Goal: Information Seeking & Learning: Learn about a topic

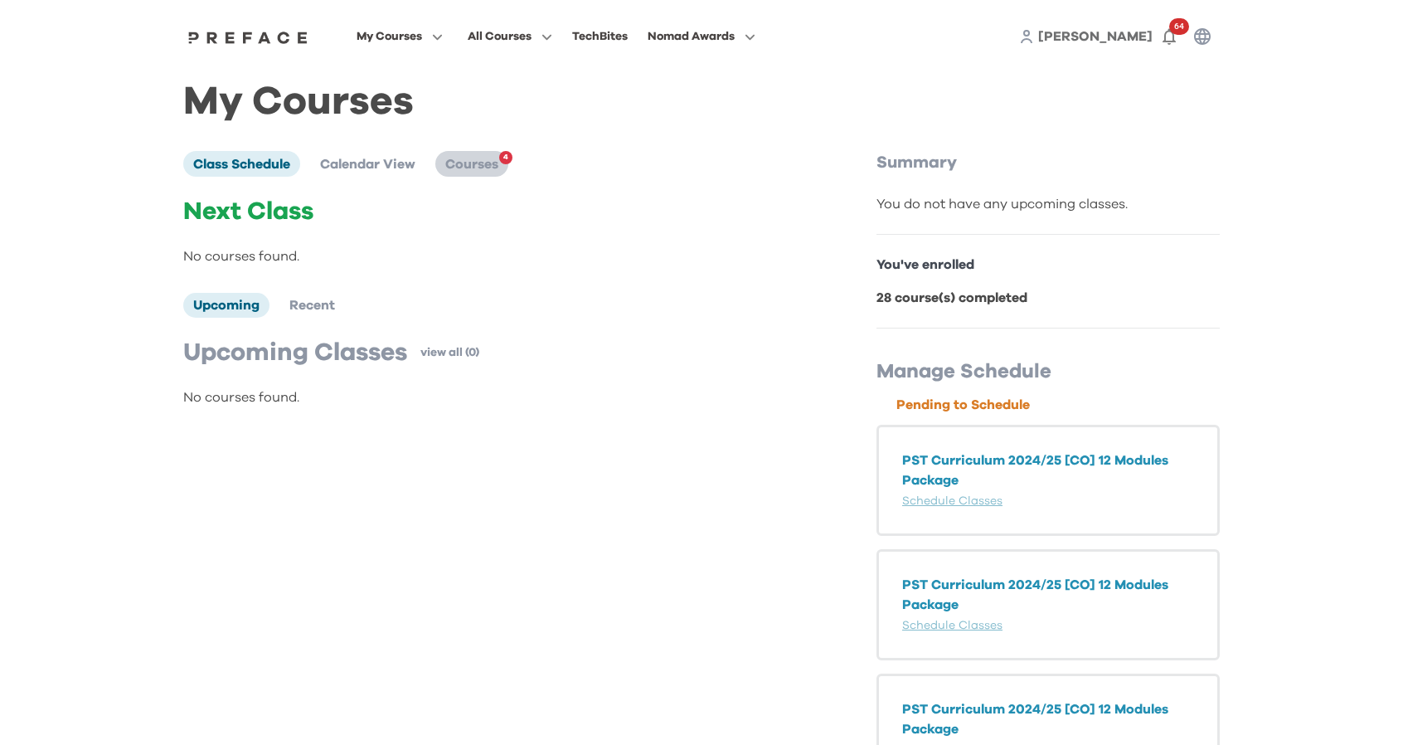
click at [469, 163] on span "Courses" at bounding box center [471, 164] width 53 height 13
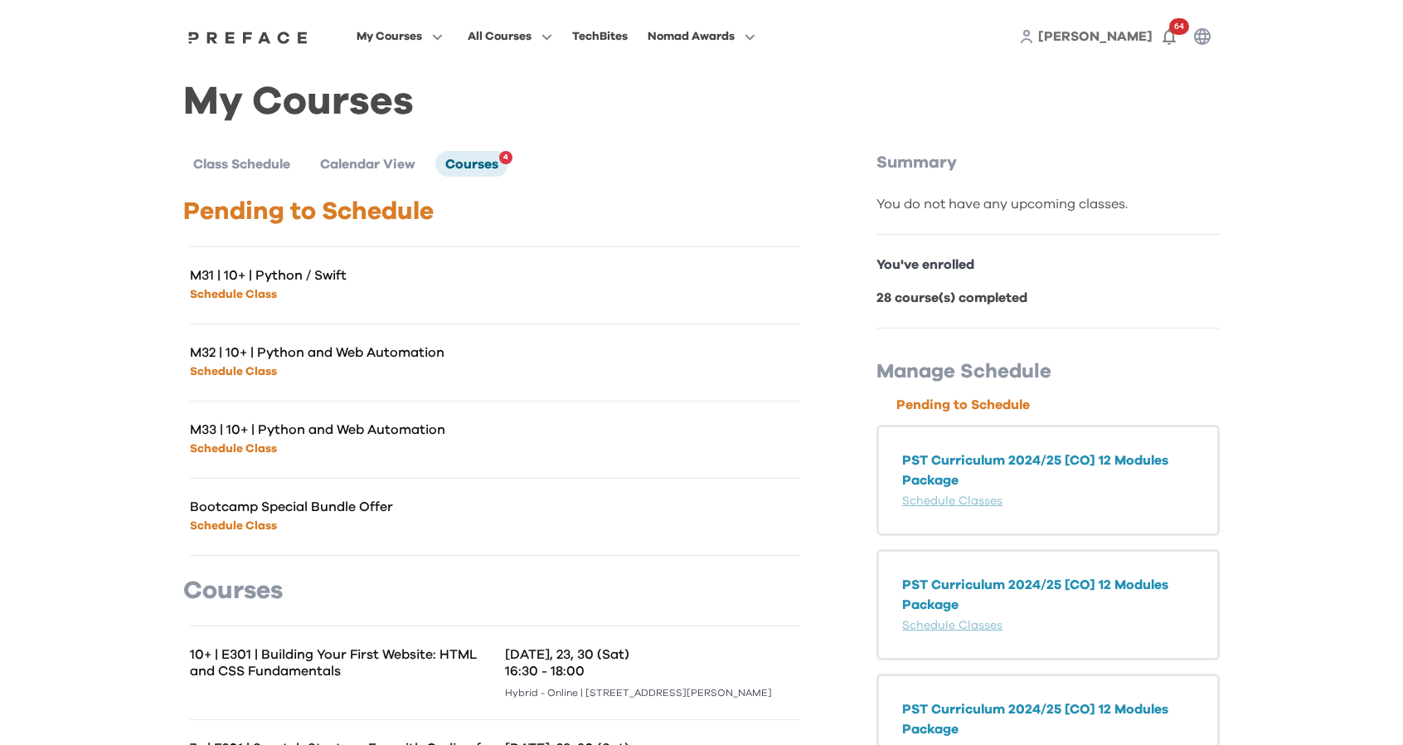
click at [249, 526] on link "Schedule Class" at bounding box center [233, 526] width 87 height 12
click at [461, 170] on span "Courses" at bounding box center [471, 164] width 53 height 13
click at [397, 191] on span at bounding box center [400, 196] width 156 height 46
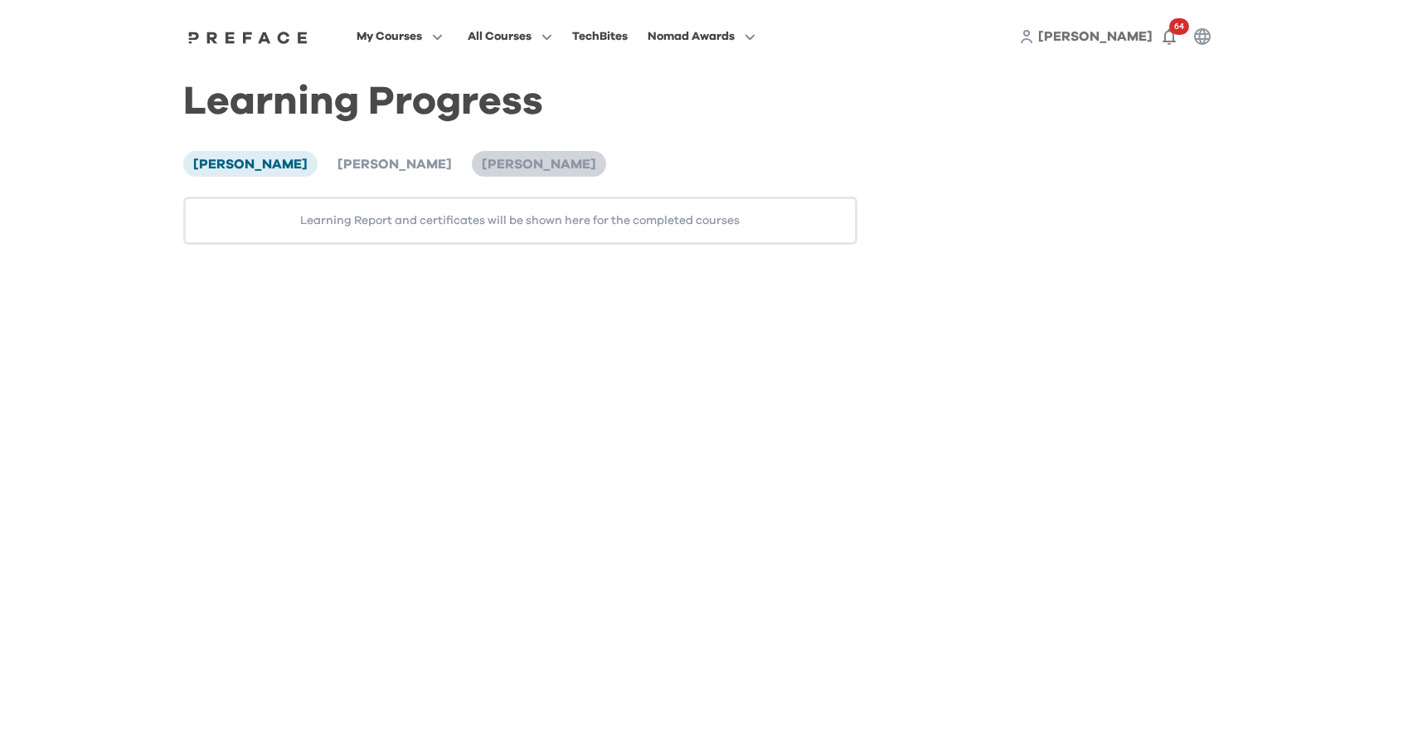
click at [482, 162] on span "Isaac Cha" at bounding box center [539, 164] width 114 height 13
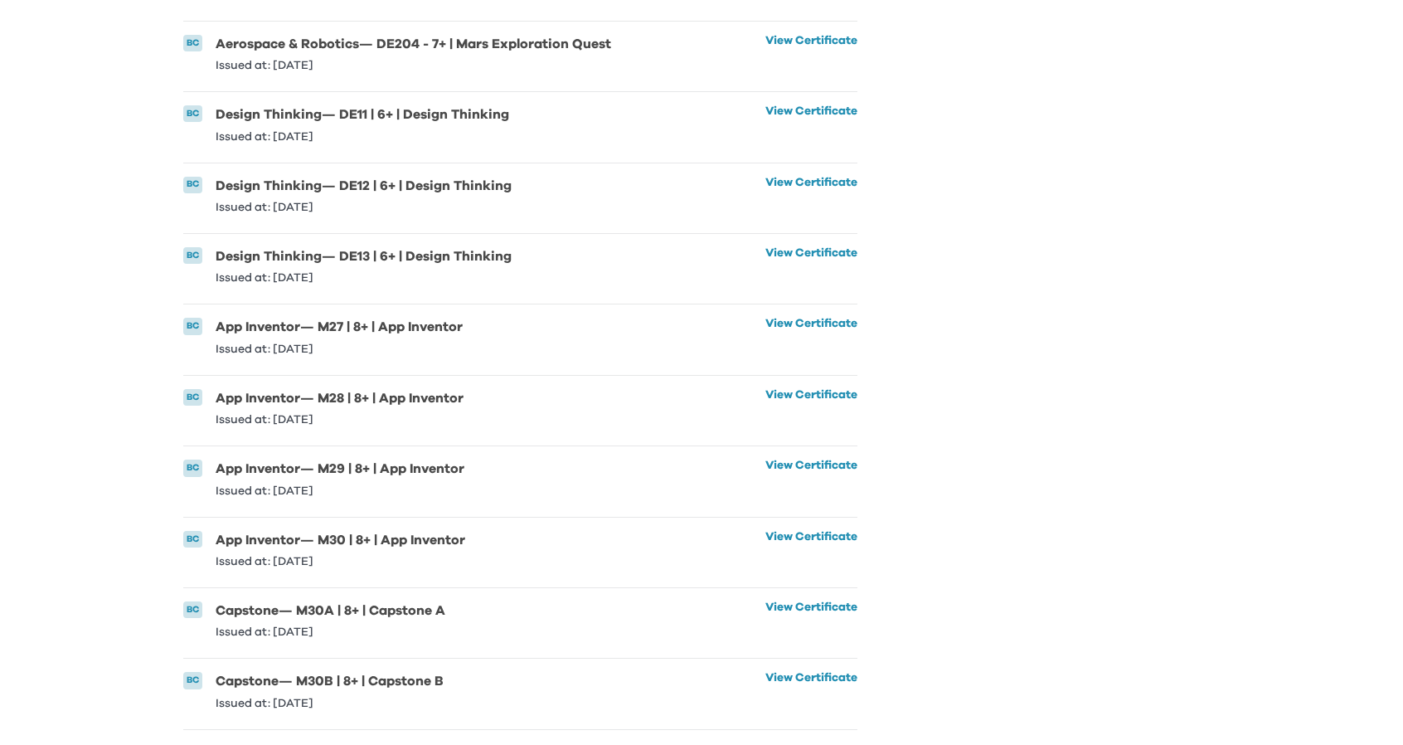
scroll to position [2651, 0]
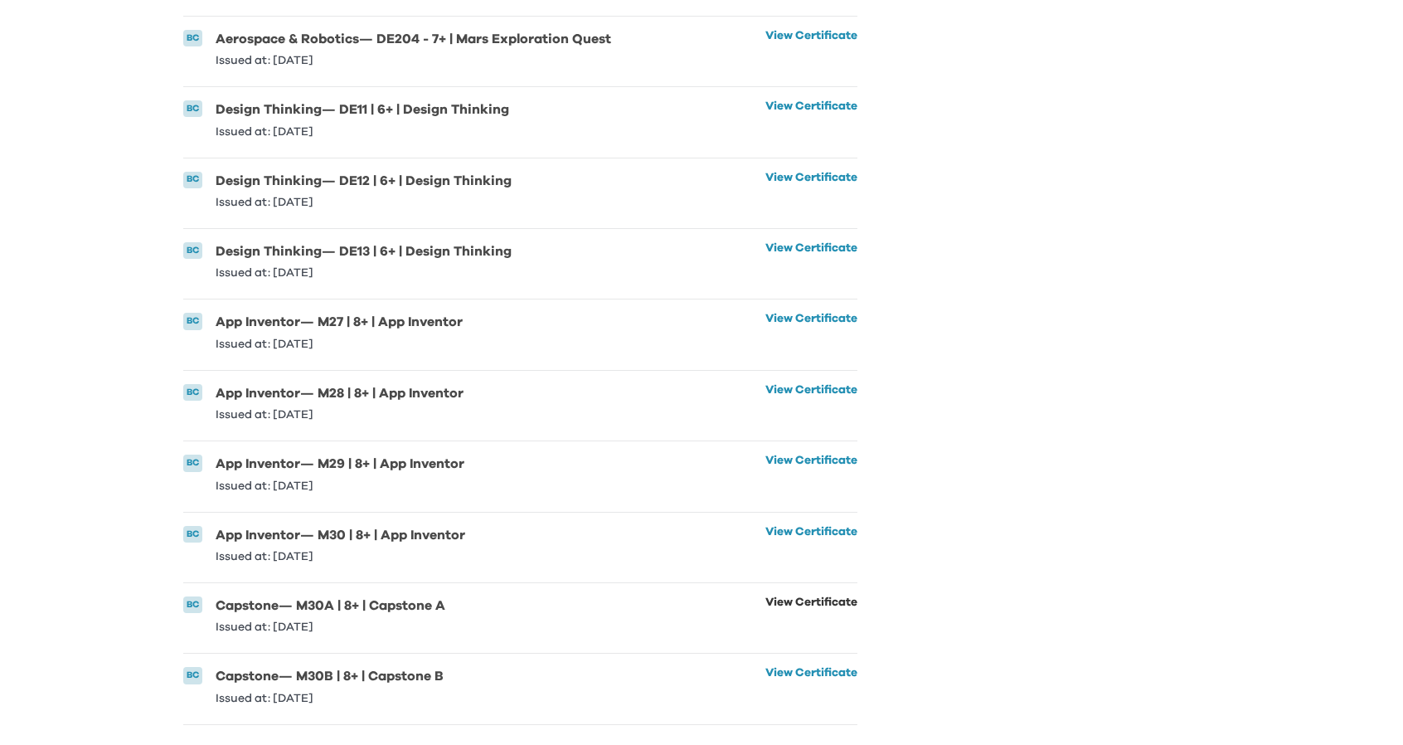
click at [796, 596] on link "View Certificate" at bounding box center [811, 614] width 92 height 36
click at [824, 667] on link "View Certificate" at bounding box center [811, 685] width 92 height 36
